Goal: Task Accomplishment & Management: Use online tool/utility

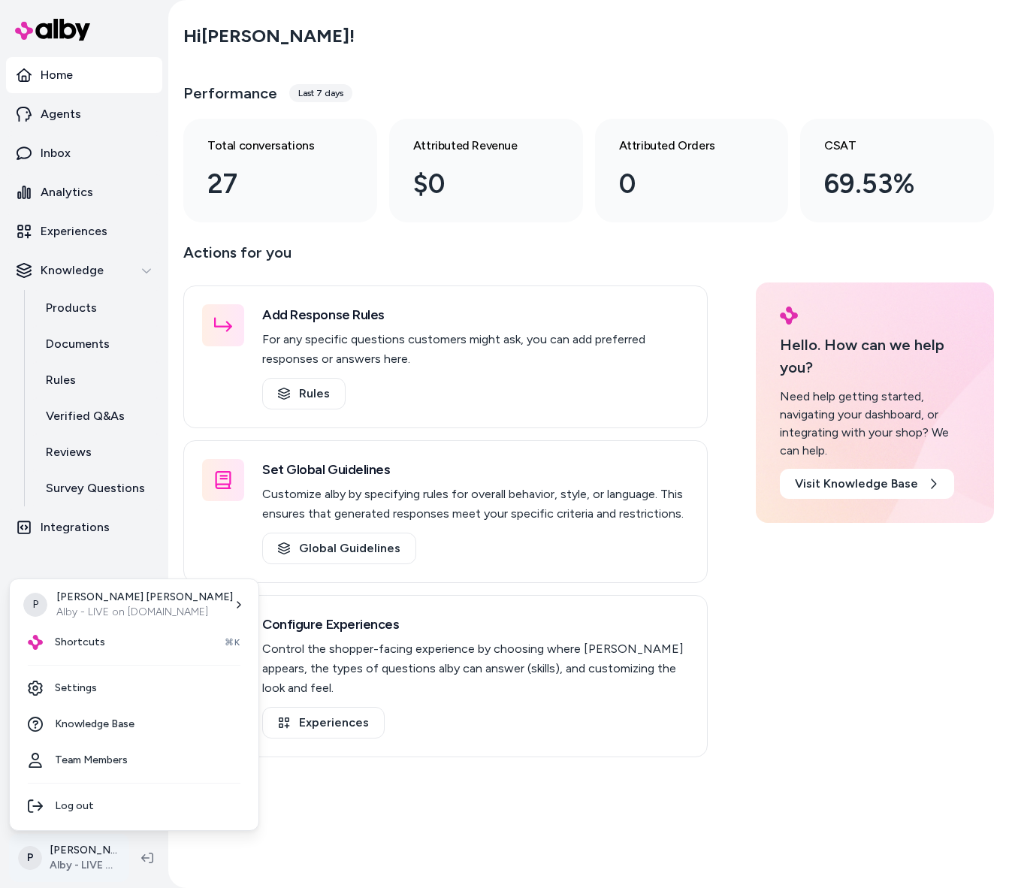
click at [71, 852] on html "Home Agents Inbox Analytics Experiences Knowledge Products Documents Rules Veri…" at bounding box center [504, 444] width 1009 height 888
click at [106, 641] on div "Shortcuts ⌘K" at bounding box center [134, 643] width 237 height 36
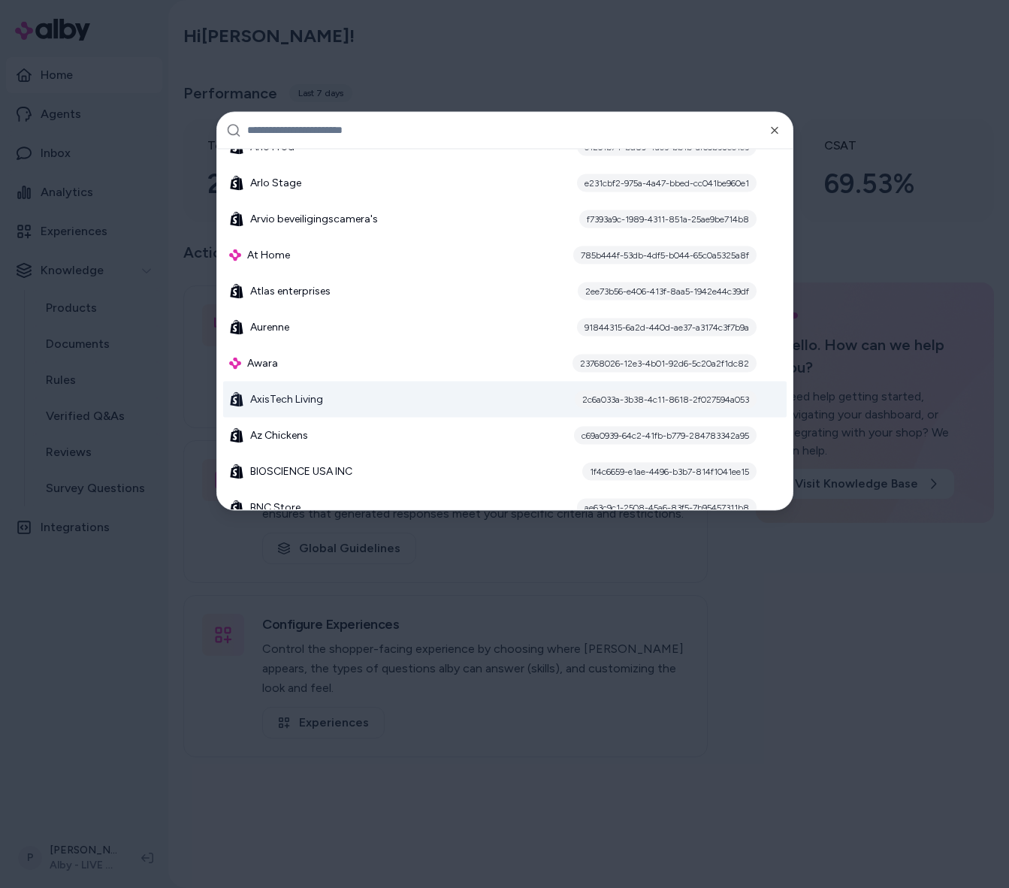
scroll to position [1495, 0]
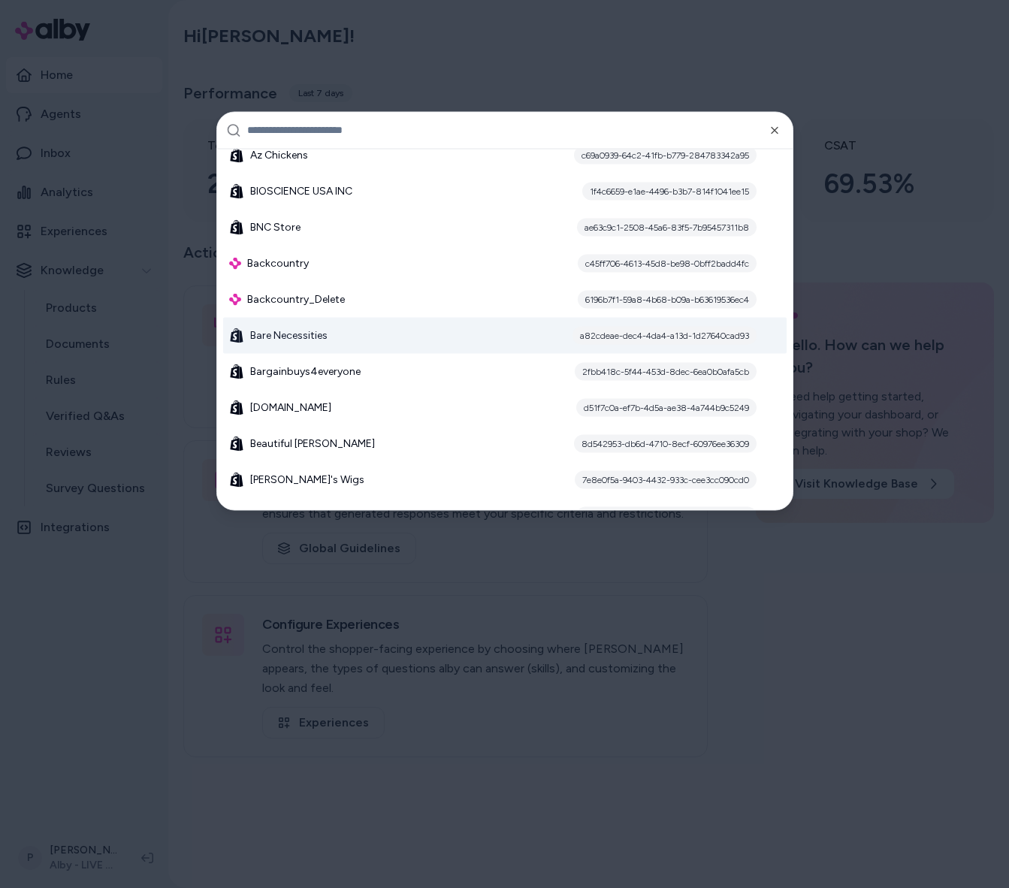
click at [504, 342] on div "Bare Necessities a82cdeae-dec4-4da4-a13d-1d27640cad93" at bounding box center [505, 335] width 564 height 36
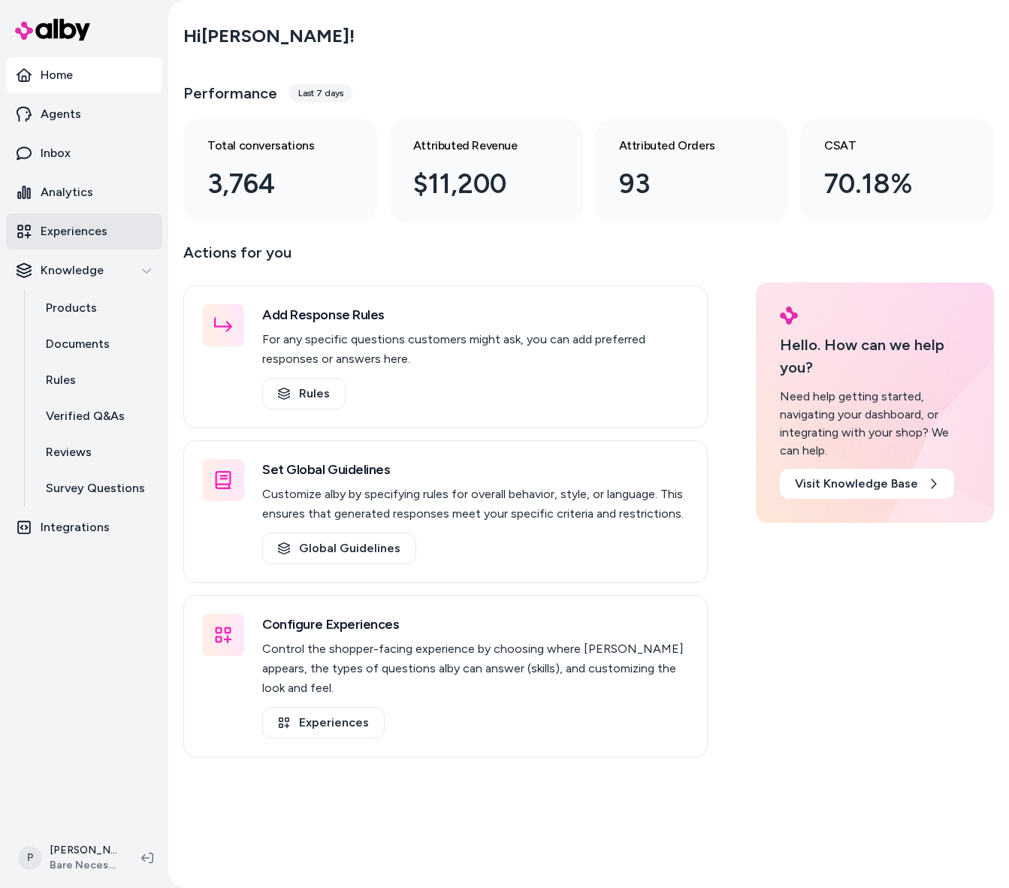
click at [68, 238] on p "Experiences" at bounding box center [74, 231] width 67 height 18
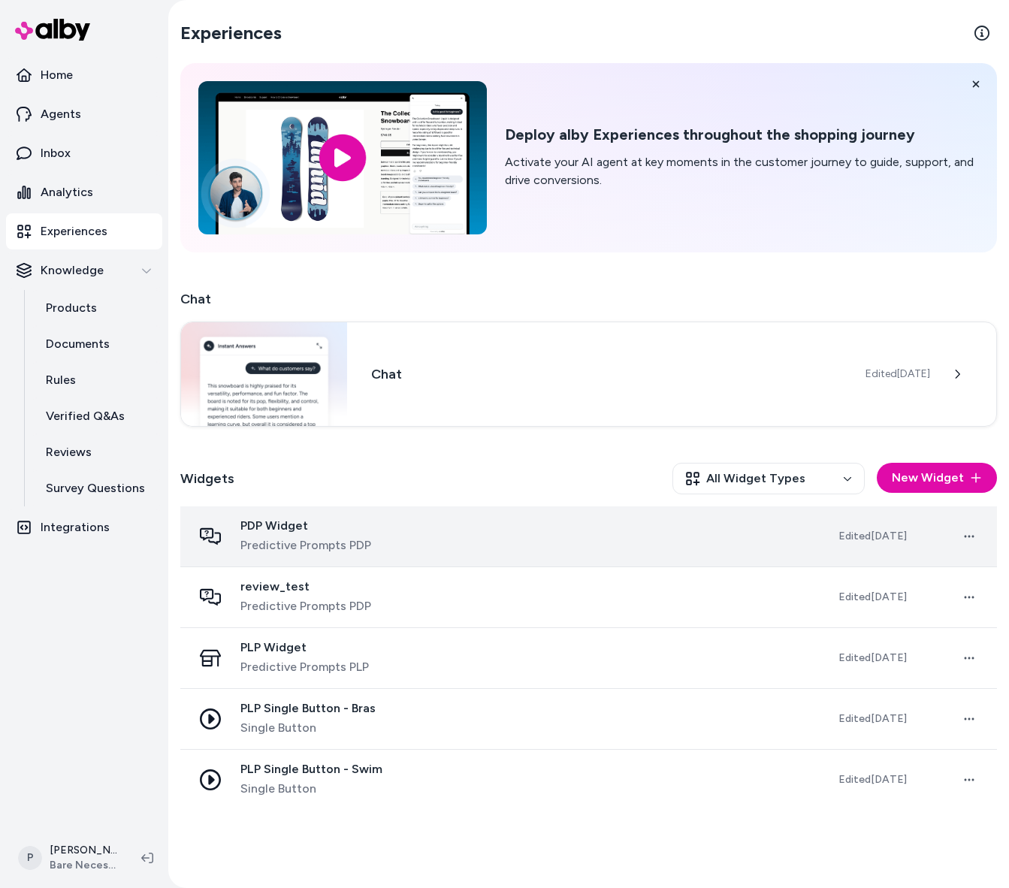
click at [471, 524] on div "PDP Widget Predictive Prompts PDP" at bounding box center [503, 537] width 622 height 36
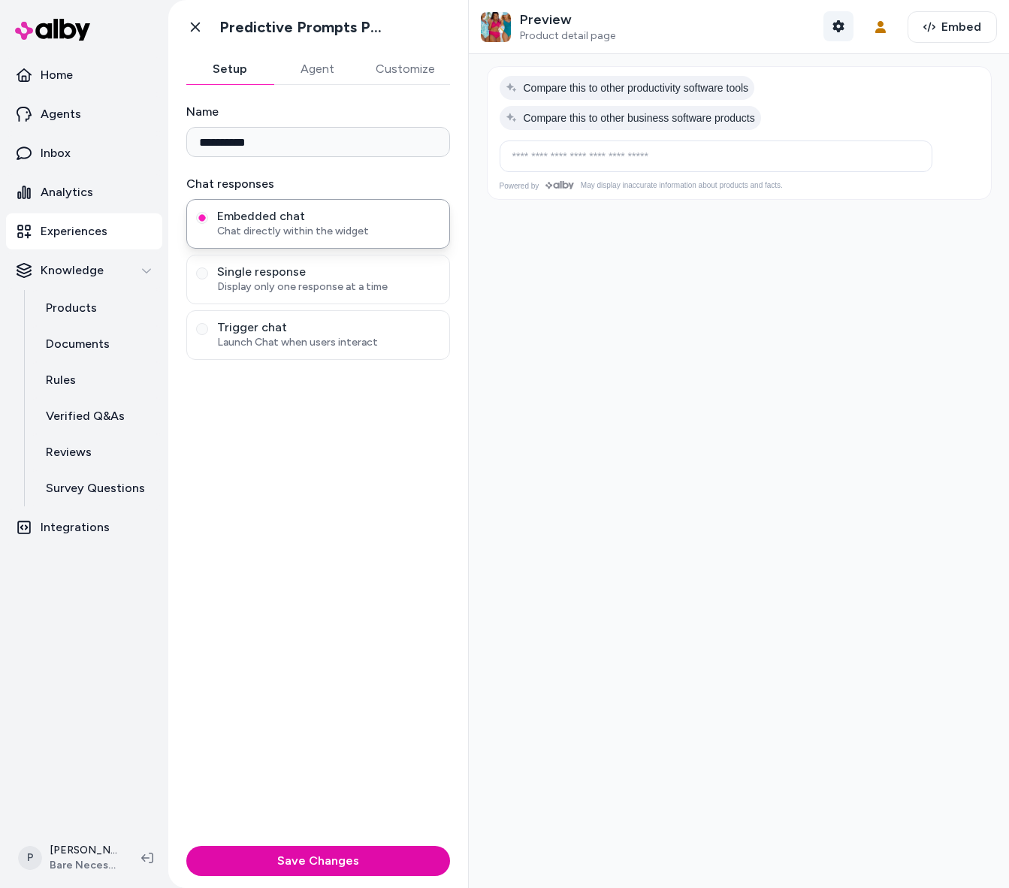
click at [833, 26] on icon "button" at bounding box center [839, 26] width 12 height 12
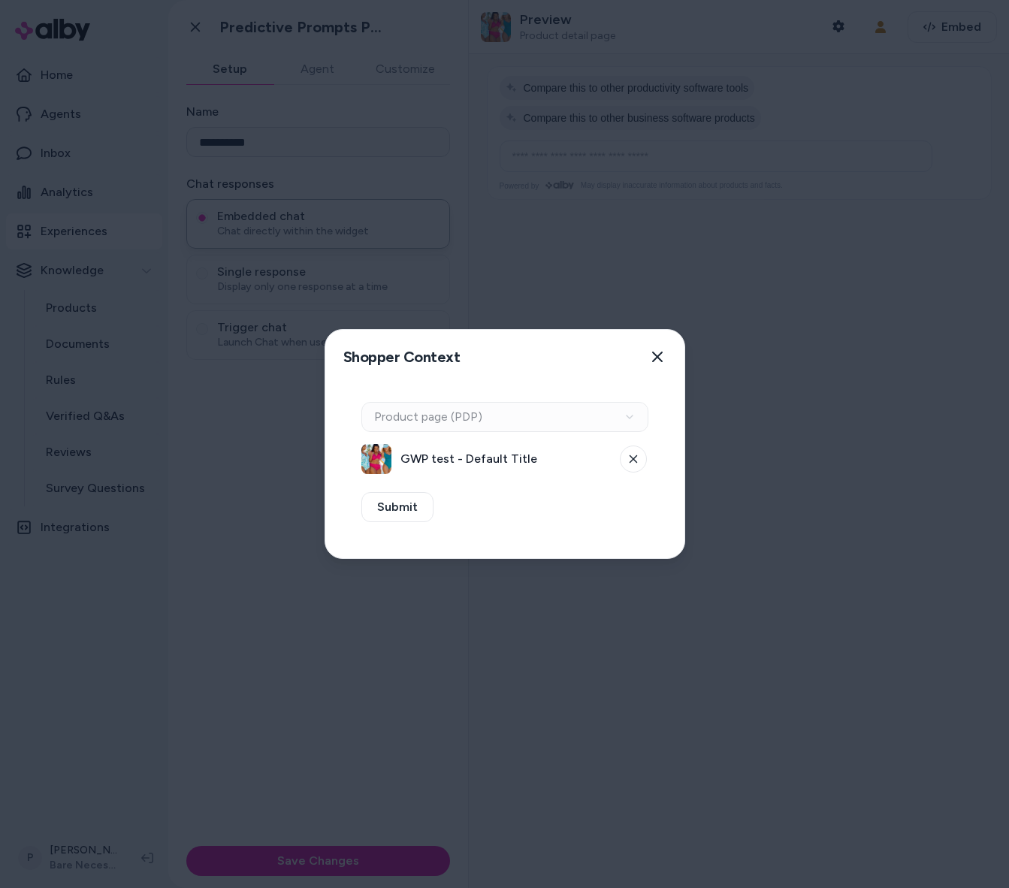
click at [528, 463] on span "GWP test - Default Title" at bounding box center [506, 459] width 210 height 18
click at [553, 424] on div "Context Type Product page (PDP)" at bounding box center [505, 417] width 287 height 30
click at [629, 458] on icon at bounding box center [633, 459] width 9 height 9
click at [616, 419] on div "Context Type Product page (PDP)" at bounding box center [505, 417] width 287 height 30
click at [607, 455] on button "Select a product" at bounding box center [505, 459] width 287 height 30
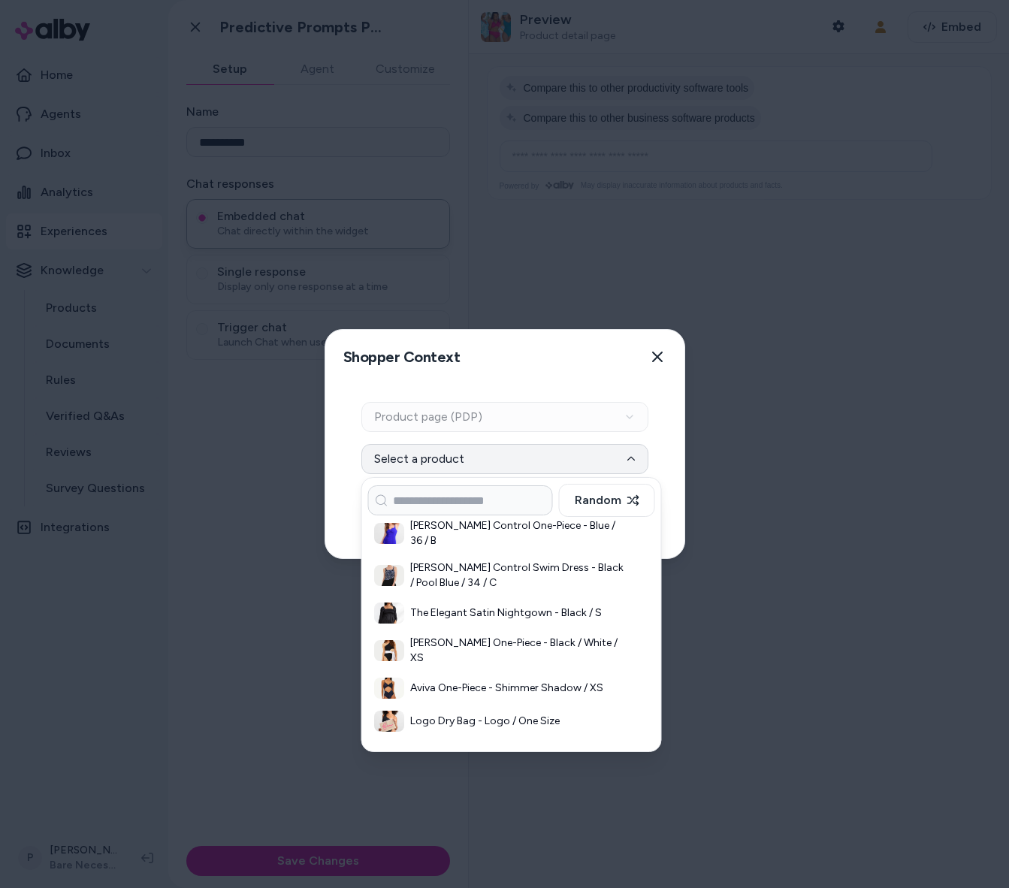
scroll to position [1269, 0]
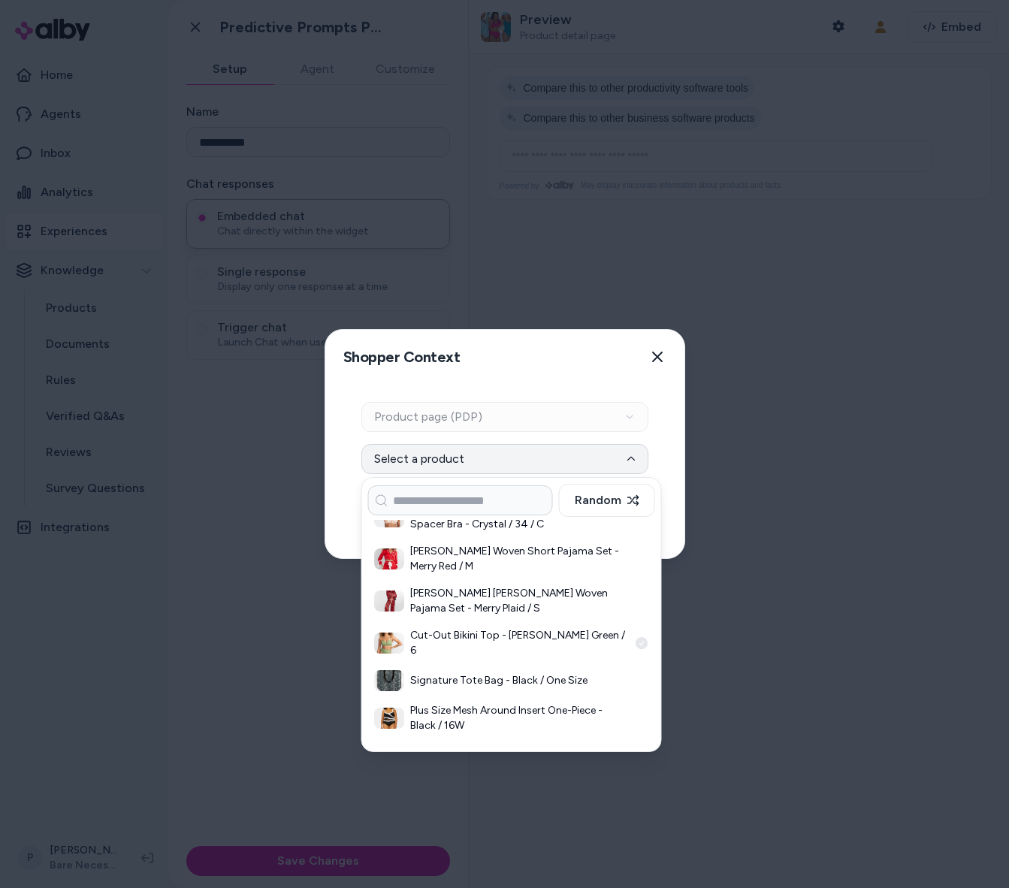
click at [503, 628] on h3 "Cut-Out Bikini Top - [PERSON_NAME] Green / 6" at bounding box center [519, 643] width 218 height 30
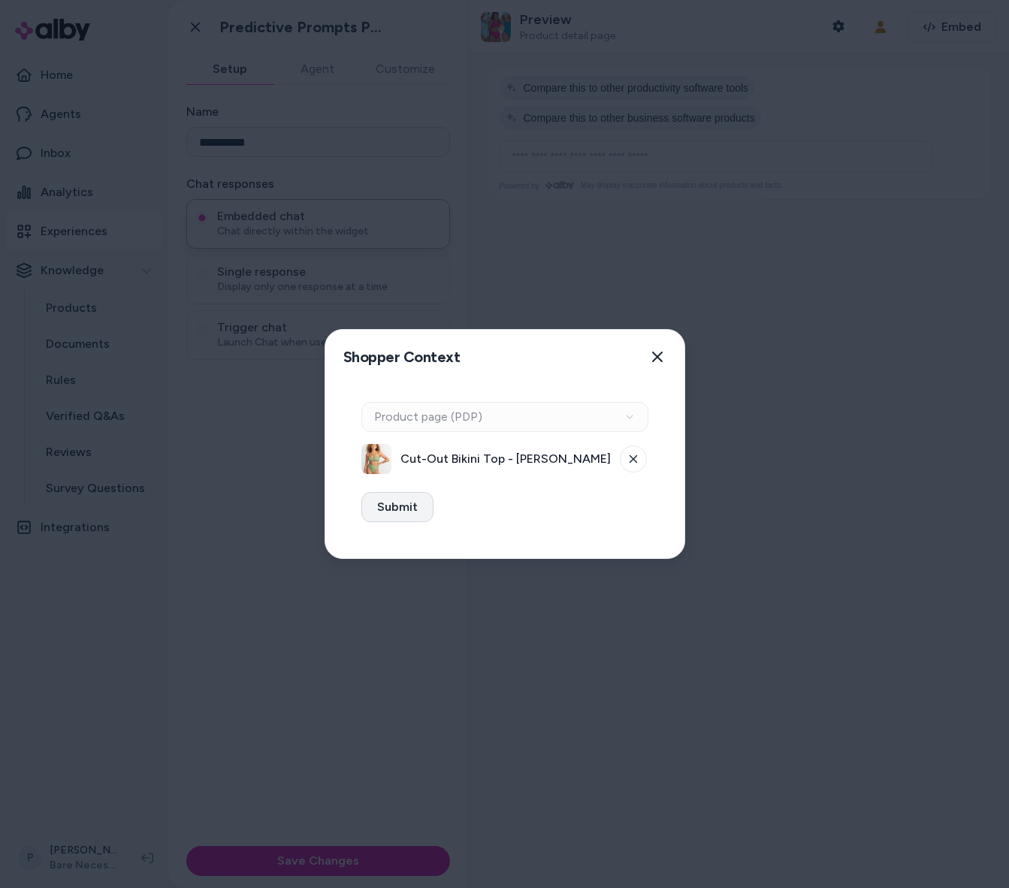
click at [396, 515] on button "Submit" at bounding box center [398, 507] width 72 height 30
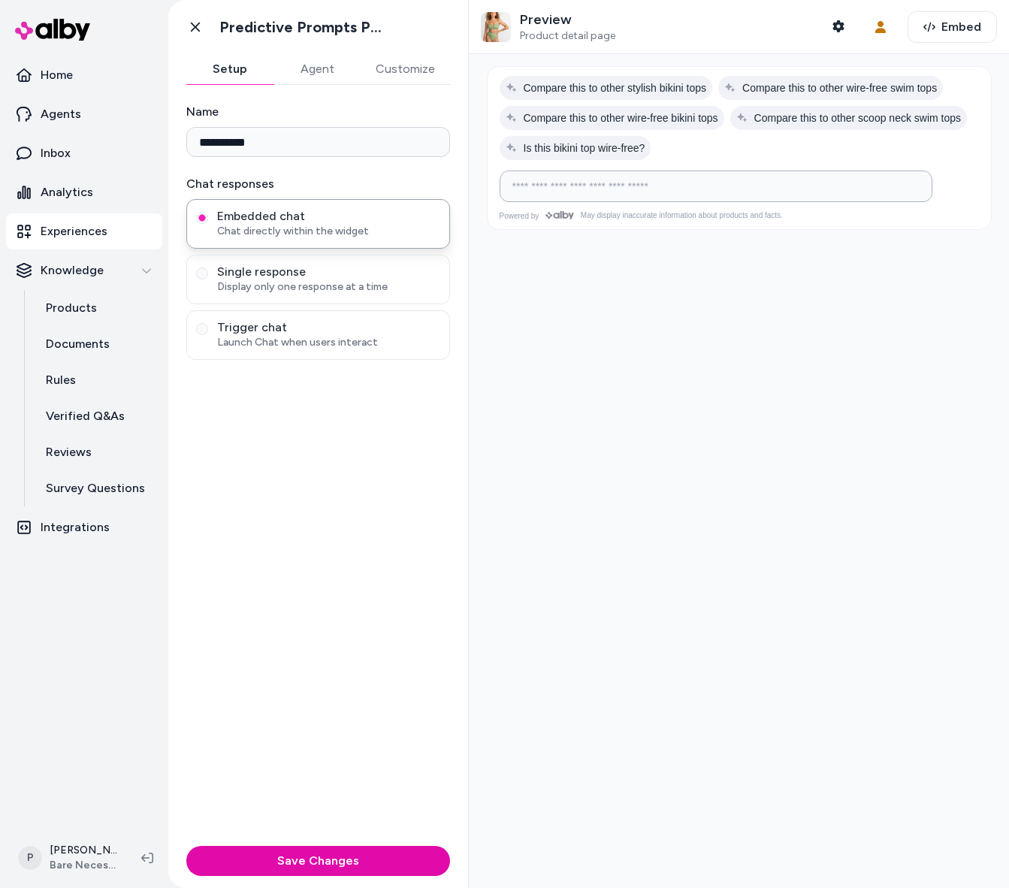
click at [645, 195] on input at bounding box center [701, 186] width 395 height 18
type input "**********"
